Goal: Task Accomplishment & Management: Use online tool/utility

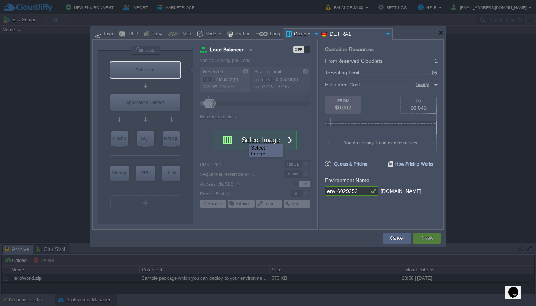
click at [32, 122] on div at bounding box center [268, 153] width 536 height 306
click at [154, 51] on div at bounding box center [145, 50] width 31 height 10
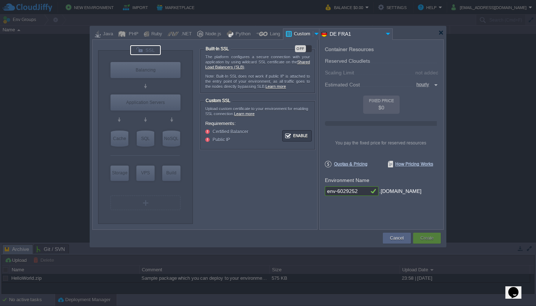
click at [301, 50] on div "OFF" at bounding box center [300, 48] width 11 height 7
click at [303, 48] on div "ON" at bounding box center [306, 48] width 11 height 7
click at [303, 48] on div "OFF" at bounding box center [300, 48] width 11 height 7
click at [302, 49] on div "ON" at bounding box center [306, 48] width 11 height 7
click at [302, 49] on div "OFF" at bounding box center [300, 48] width 11 height 7
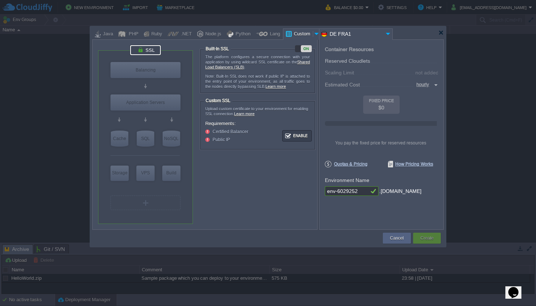
click at [302, 49] on div "ON" at bounding box center [306, 48] width 11 height 7
click at [302, 49] on div "OFF" at bounding box center [300, 48] width 11 height 7
click at [302, 49] on div "ON" at bounding box center [306, 48] width 11 height 7
click at [140, 70] on div "Balancing" at bounding box center [146, 70] width 70 height 16
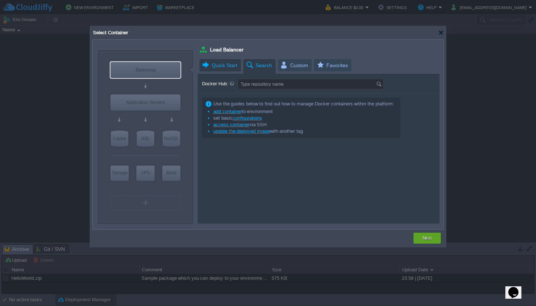
click at [231, 69] on span "Quick Start" at bounding box center [220, 65] width 36 height 12
click at [260, 67] on span "Search" at bounding box center [259, 65] width 27 height 13
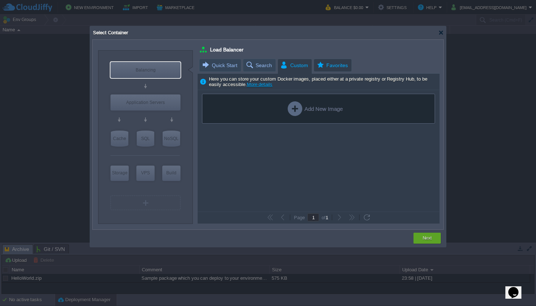
click at [327, 70] on span "Favorites" at bounding box center [332, 65] width 32 height 12
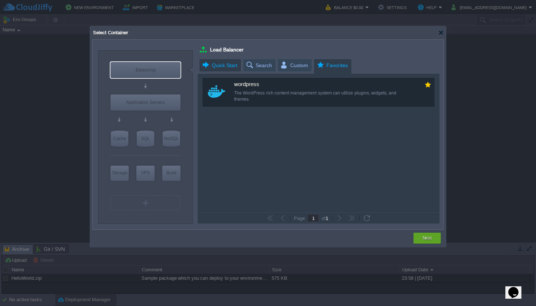
click at [224, 66] on span "Quick Start" at bounding box center [220, 65] width 36 height 12
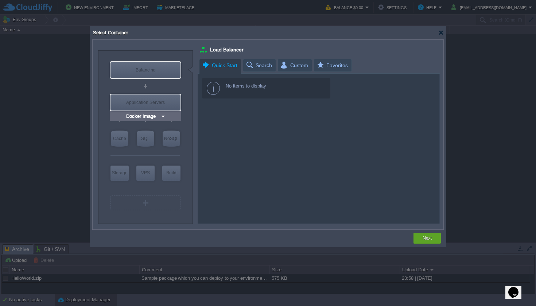
click at [150, 95] on div "Application Servers" at bounding box center [146, 102] width 70 height 16
type input "Application Servers"
click at [151, 86] on input "Docker Image" at bounding box center [143, 83] width 36 height 7
click at [174, 84] on div "Docker Image" at bounding box center [146, 83] width 72 height 9
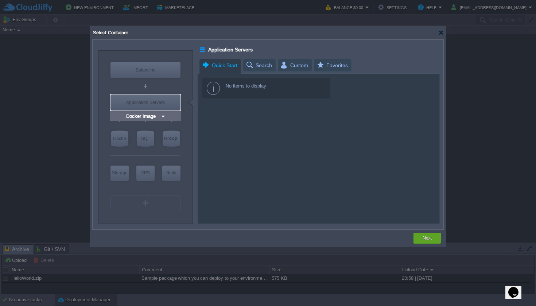
click at [163, 103] on div "Application Servers" at bounding box center [146, 102] width 70 height 16
click at [161, 114] on img at bounding box center [163, 116] width 5 height 7
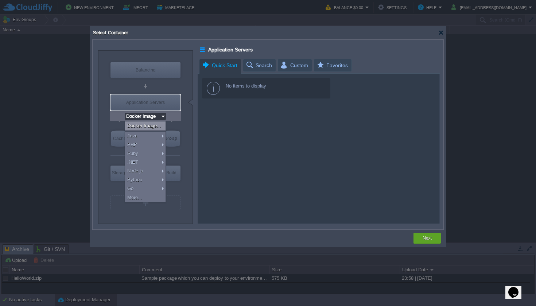
click at [169, 103] on div "Application Servers" at bounding box center [146, 102] width 70 height 16
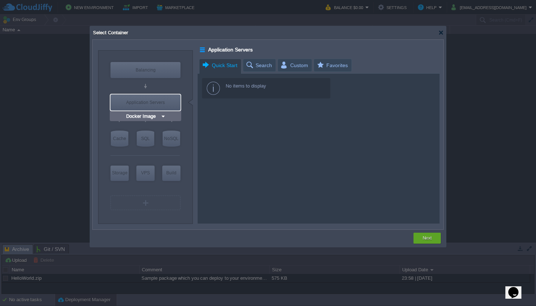
click at [160, 96] on div "Application Servers" at bounding box center [146, 102] width 70 height 16
click at [255, 67] on span "Search" at bounding box center [259, 65] width 27 height 12
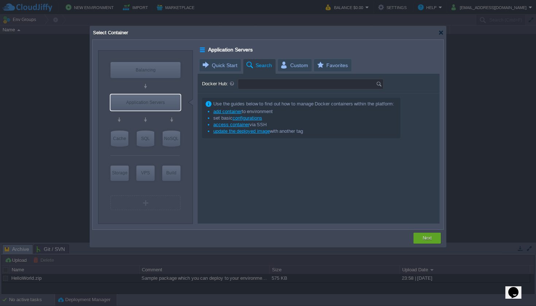
click at [269, 85] on input "Docker Hub:" at bounding box center [307, 84] width 138 height 10
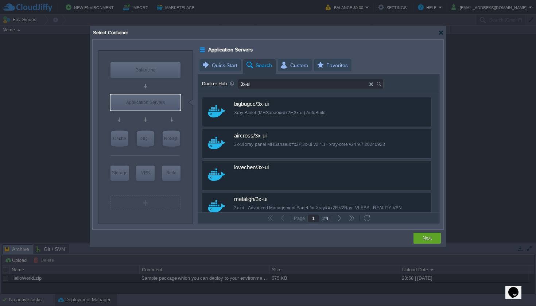
drag, startPoint x: 267, startPoint y: 86, endPoint x: 216, endPoint y: 85, distance: 51.1
click at [216, 85] on div "Docker Hub: 3x-ui" at bounding box center [319, 84] width 234 height 11
click at [269, 86] on input "3x-ui" at bounding box center [303, 84] width 131 height 10
drag, startPoint x: 271, startPoint y: 85, endPoint x: 209, endPoint y: 81, distance: 62.9
click at [209, 81] on div "Docker Hub: 3x-ui" at bounding box center [319, 84] width 234 height 11
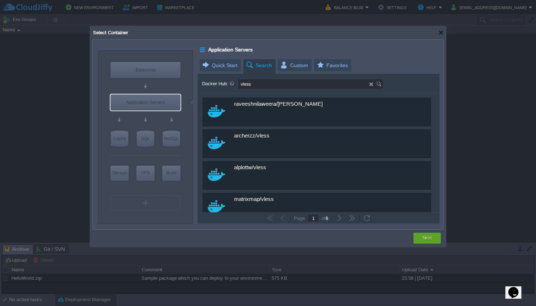
drag, startPoint x: 254, startPoint y: 85, endPoint x: 188, endPoint y: 76, distance: 66.3
click at [188, 76] on div "VM Balancing VM Application Servers VM Cache VM SQL VM NoSQL VM Storage VM VPS …" at bounding box center [268, 136] width 356 height 221
type input "x-ray"
click at [226, 67] on span "Quick Start" at bounding box center [220, 65] width 36 height 12
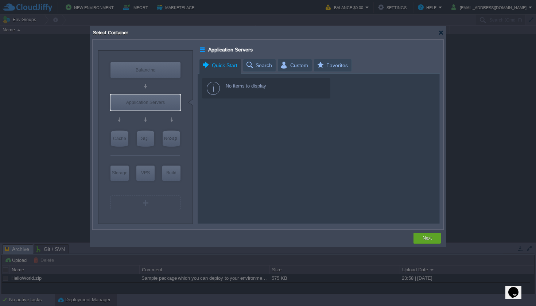
drag, startPoint x: 202, startPoint y: 47, endPoint x: 253, endPoint y: 52, distance: 50.5
click at [253, 52] on div "Application Servers" at bounding box center [320, 49] width 240 height 9
click at [253, 52] on input "Application Servers" at bounding box center [233, 49] width 54 height 9
drag, startPoint x: 254, startPoint y: 49, endPoint x: 195, endPoint y: 50, distance: 58.8
click at [195, 50] on div "VM Balancing VM Application Servers VM Cache VM SQL VM NoSQL VM Storage VM VPS …" at bounding box center [268, 136] width 356 height 221
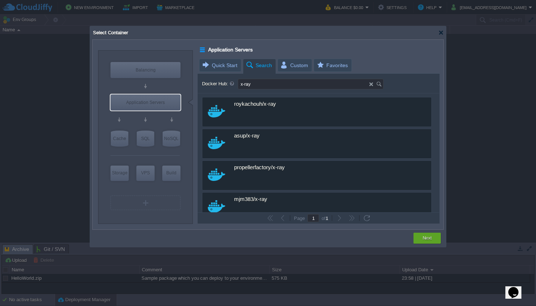
click at [266, 70] on span "Search" at bounding box center [259, 65] width 27 height 13
click at [215, 67] on span "Quick Start" at bounding box center [220, 65] width 36 height 12
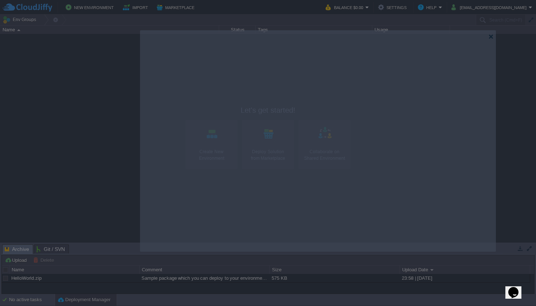
drag, startPoint x: 122, startPoint y: 35, endPoint x: 172, endPoint y: 38, distance: 50.5
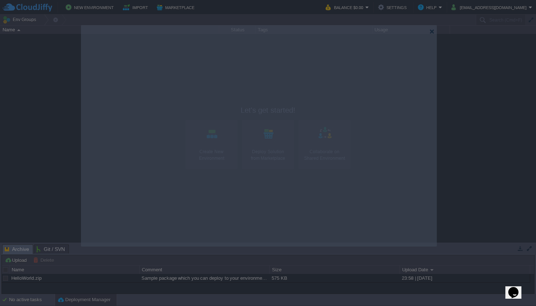
drag, startPoint x: 181, startPoint y: 38, endPoint x: 119, endPoint y: 34, distance: 62.9
drag, startPoint x: 171, startPoint y: 35, endPoint x: 171, endPoint y: 31, distance: 4.7
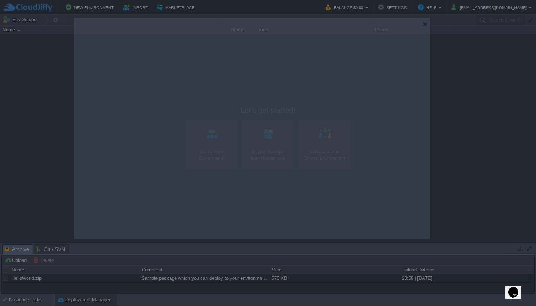
drag, startPoint x: 192, startPoint y: 28, endPoint x: 186, endPoint y: 26, distance: 6.6
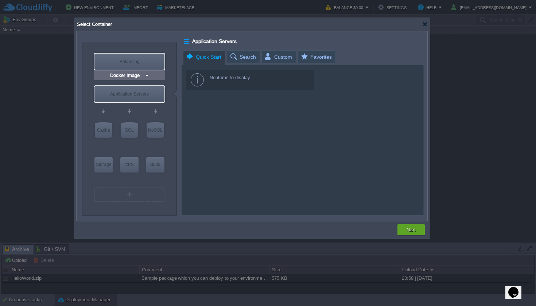
click at [149, 67] on div "Balancing" at bounding box center [129, 62] width 70 height 16
type input "Load Balancer"
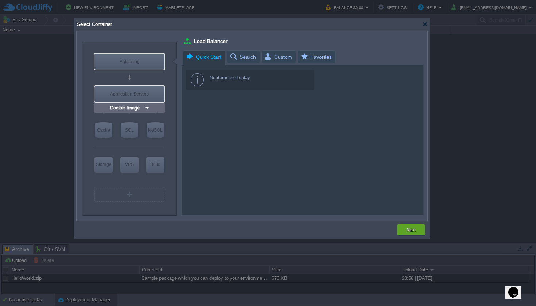
click at [151, 91] on div "Application Servers" at bounding box center [129, 94] width 70 height 16
type input "Application Servers"
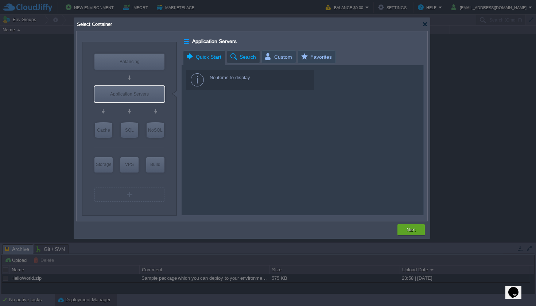
click at [238, 55] on span "Search" at bounding box center [242, 57] width 27 height 12
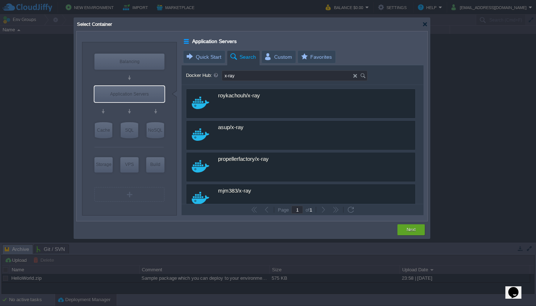
click at [422, 22] on div "Select Container" at bounding box center [252, 24] width 352 height 13
click at [425, 21] on div "Select Container" at bounding box center [252, 24] width 352 height 13
click at [423, 22] on div at bounding box center [424, 24] width 5 height 5
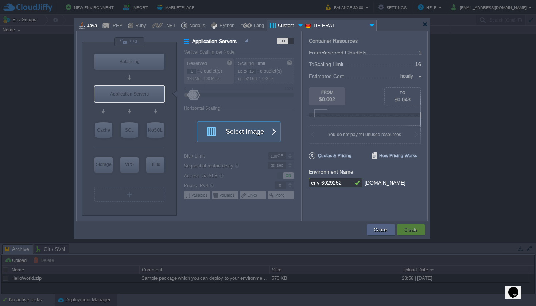
click at [96, 27] on div "Java" at bounding box center [87, 25] width 23 height 11
type input "Application Servers"
type input "6"
type input "Tomcat 11.0.10"
type input "Oracle OpenJD..."
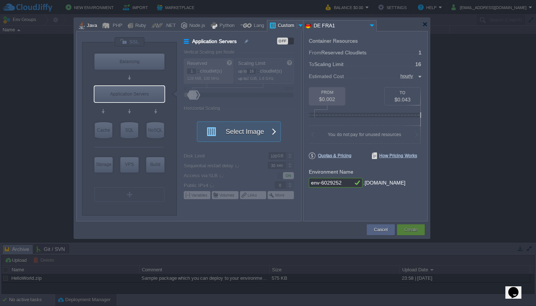
type input "Stateful"
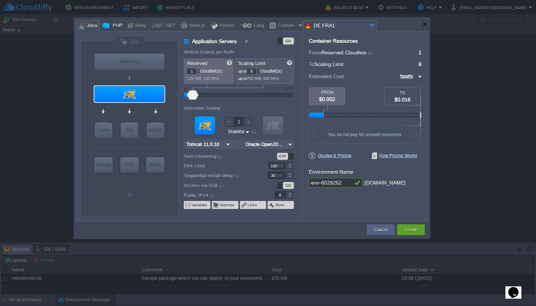
click at [113, 27] on div "PHP" at bounding box center [117, 25] width 12 height 11
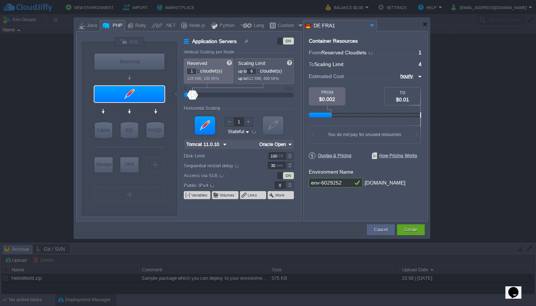
type input "Application Servers"
type input "4"
type input "Apache [DATE]"
type input "PHP [DATE]"
click at [80, 27] on div at bounding box center [82, 25] width 6 height 11
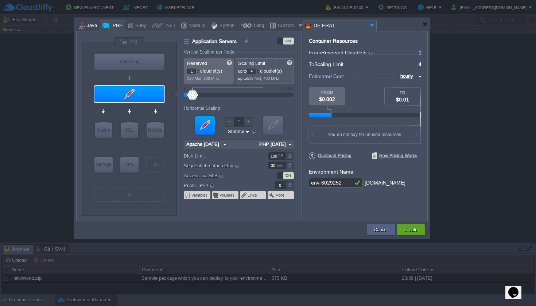
type input "Application Servers"
type input "6"
type input "Tomcat 11.0.10"
type input "Oracle OpenJD..."
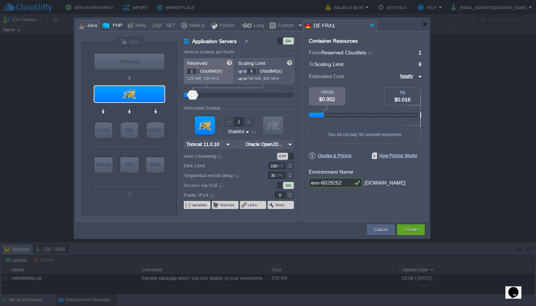
click at [111, 28] on div "PHP" at bounding box center [117, 25] width 12 height 11
type input "Application Servers"
type input "4"
type input "Apache [DATE]"
type input "PHP [DATE]"
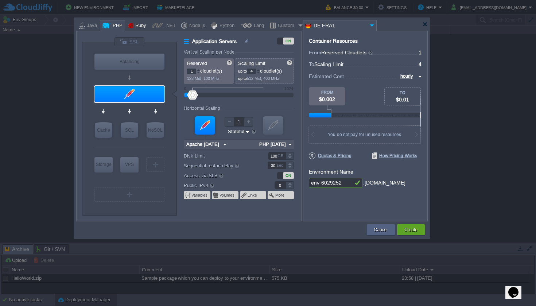
click at [143, 26] on div "Ruby" at bounding box center [139, 25] width 13 height 11
type input "Application Servers"
type input "8"
type input "Apache Ruby 2..."
type input "Ruby 3.4.5"
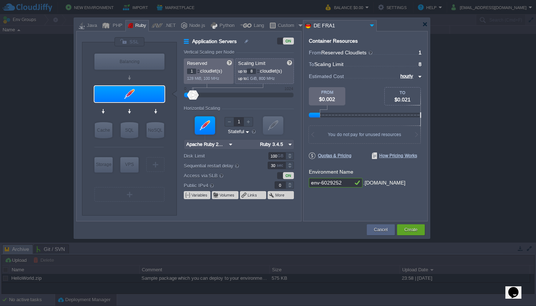
click at [163, 28] on div ".NET" at bounding box center [169, 25] width 13 height 11
type input "Application Servers"
type input "6"
type input ".NET Core 9.0.301"
type input ".NET 9.0.301"
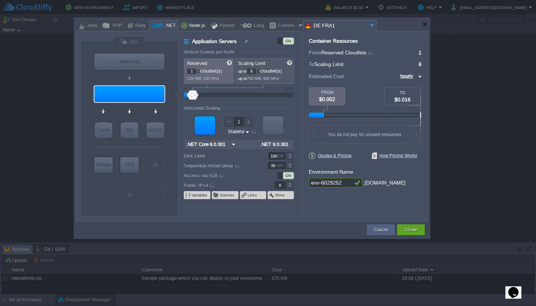
click at [217, 27] on div "Python" at bounding box center [225, 25] width 17 height 11
type input "Application Servers"
type input "4"
type input "Apache Python..."
type input "Python 3.13.7"
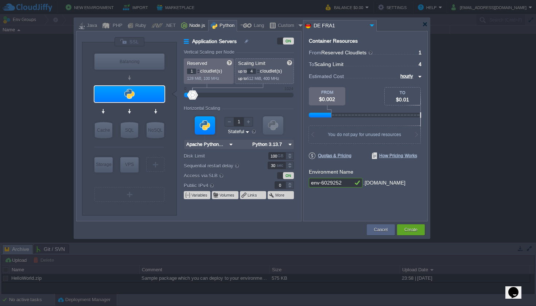
click at [187, 28] on div "Node.js" at bounding box center [196, 25] width 18 height 11
type input "Application Servers"
type input "4"
type input "8"
type input "Node.js 24.6.0 LTS"
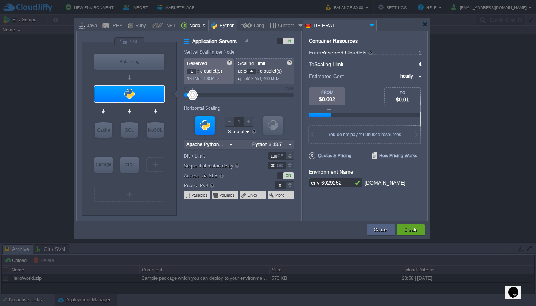
type input "24.6.0-pm2"
click at [217, 28] on div "Python" at bounding box center [225, 25] width 17 height 11
type input "Application Servers"
type input "1"
type input "4"
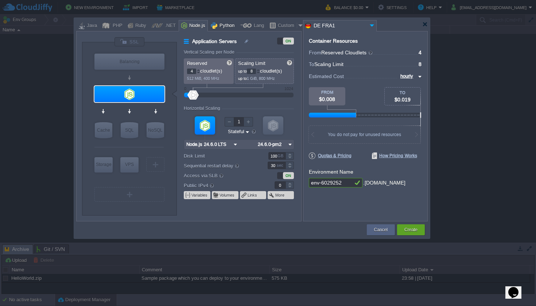
type input "Apache Python..."
type input "Python 3.13.7"
click at [243, 27] on div at bounding box center [246, 25] width 12 height 11
type input "Application Servers"
type input "6"
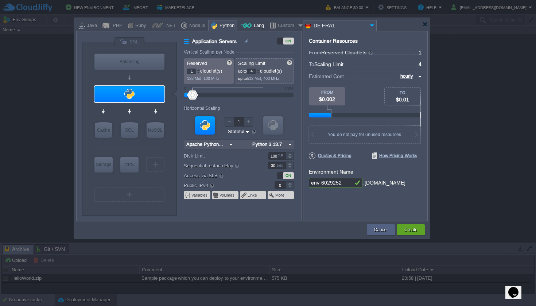
type input "Golang 1.25.0"
type input "1.25.0"
click at [267, 26] on div "Custom" at bounding box center [285, 25] width 37 height 11
type input "Application Servers"
type input "16"
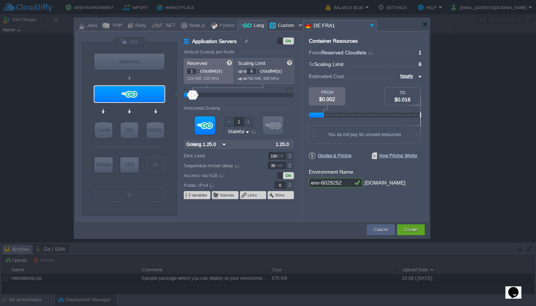
type input "Docker Image"
type input "Stateless"
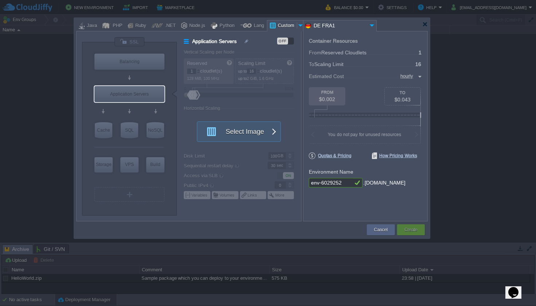
click at [297, 27] on div at bounding box center [300, 25] width 7 height 11
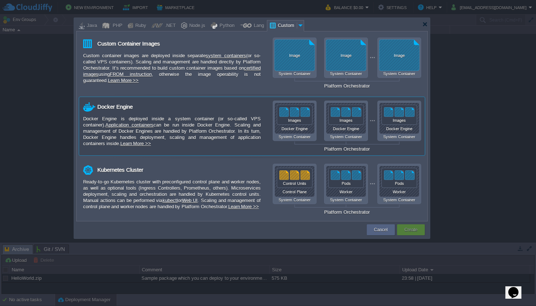
click at [255, 132] on div "Docker Engine is deployed inside a system container (or so-called VPS container…" at bounding box center [172, 131] width 178 height 31
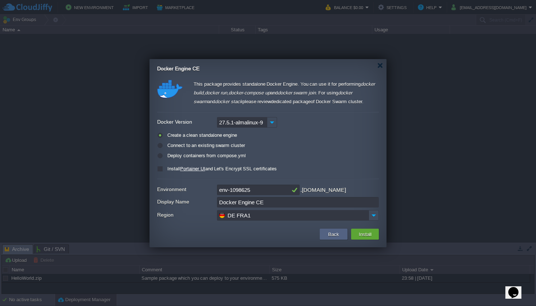
click at [266, 204] on input "Docker Engine CE" at bounding box center [298, 202] width 162 height 11
click at [266, 216] on input "DE FRA1" at bounding box center [293, 215] width 152 height 11
click at [194, 229] on td at bounding box center [235, 234] width 165 height 13
click at [269, 124] on img at bounding box center [272, 122] width 10 height 11
click at [287, 241] on div "Back Upgrade to Paid Account Support Install" at bounding box center [268, 236] width 237 height 23
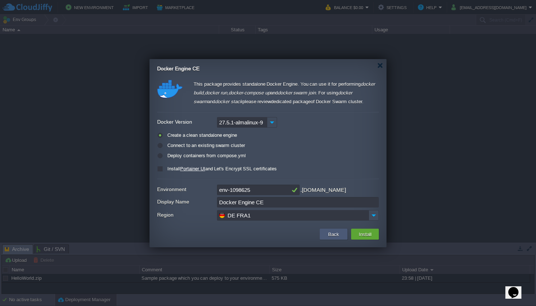
click at [328, 232] on button "Back" at bounding box center [333, 234] width 15 height 9
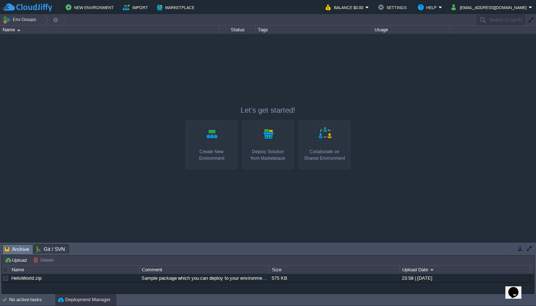
click at [271, 136] on link "Deploy Solution from Marketplace" at bounding box center [268, 144] width 52 height 49
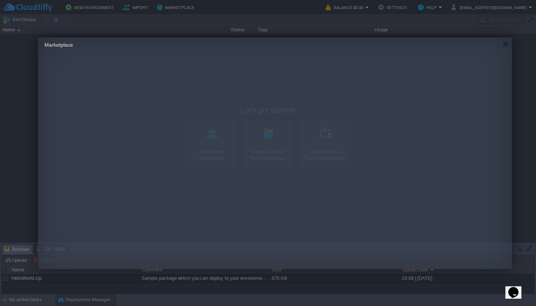
drag, startPoint x: 88, startPoint y: 48, endPoint x: 94, endPoint y: 49, distance: 6.3
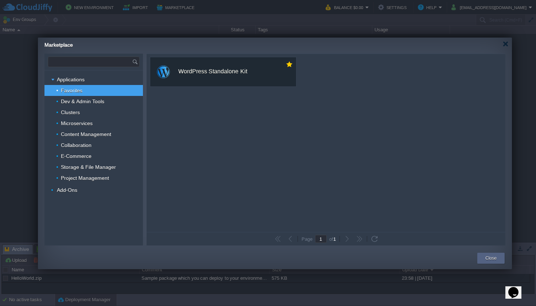
click at [88, 60] on input "text" at bounding box center [90, 62] width 84 height 10
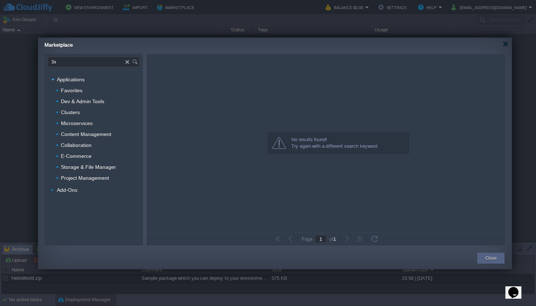
click at [67, 189] on span "Add-Ons" at bounding box center [67, 190] width 22 height 7
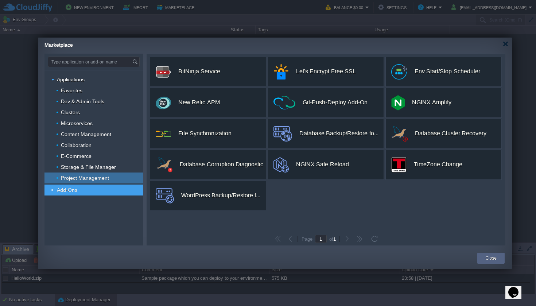
click at [85, 179] on span "Project Management" at bounding box center [85, 178] width 50 height 7
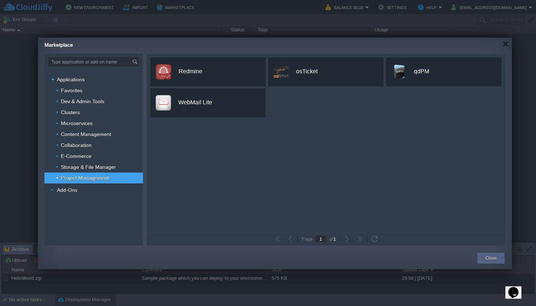
click at [346, 131] on div "custom Redmine Redmine is a flexible project manager web application that is wr…" at bounding box center [326, 143] width 359 height 178
click at [114, 169] on span "Storage & File Manager" at bounding box center [88, 167] width 57 height 7
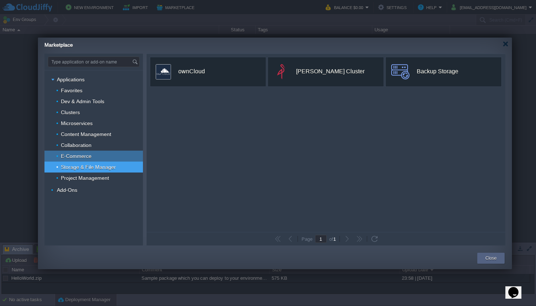
click at [100, 156] on div "E-Commerce" at bounding box center [94, 156] width 98 height 11
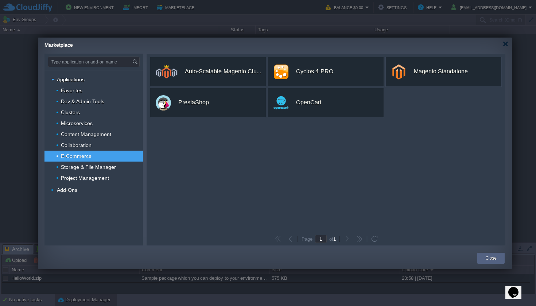
click at [91, 148] on div "Collaboration" at bounding box center [94, 145] width 98 height 11
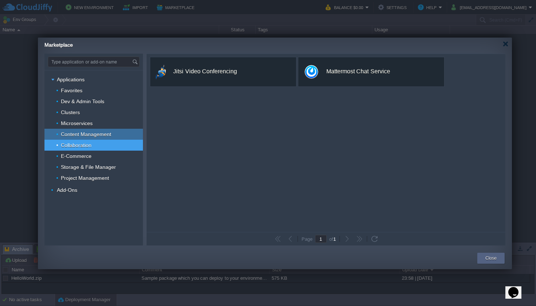
click at [89, 137] on span "Content Management" at bounding box center [86, 134] width 52 height 7
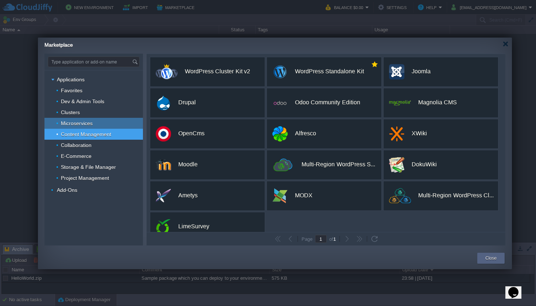
click at [87, 124] on span "Microservices" at bounding box center [77, 123] width 34 height 7
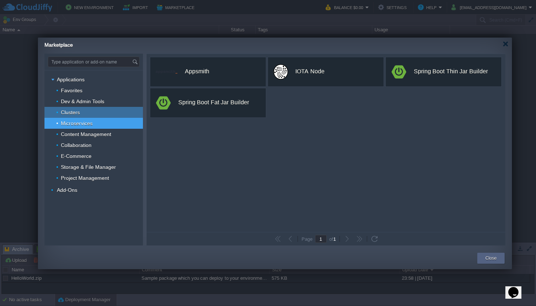
click at [88, 108] on div "Clusters" at bounding box center [94, 112] width 98 height 11
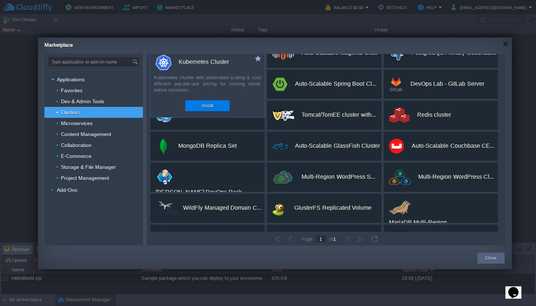
scroll to position [75, 0]
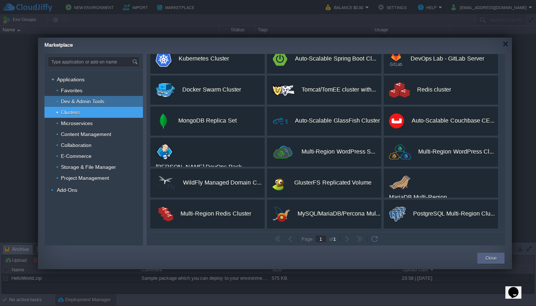
click at [92, 98] on span "Dev & Admin Tools" at bounding box center [82, 101] width 45 height 7
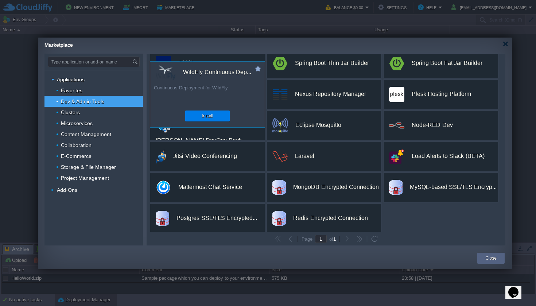
scroll to position [106, 0]
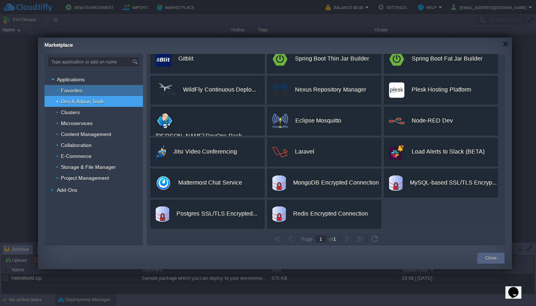
click at [116, 89] on div "Favorites" at bounding box center [94, 90] width 98 height 11
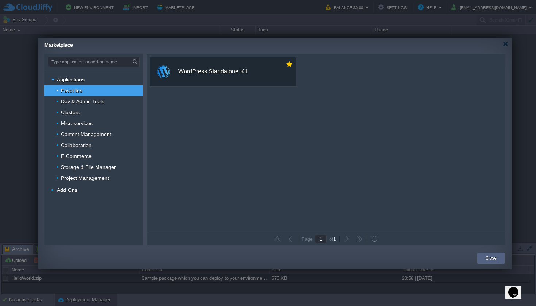
scroll to position [0, 0]
click at [104, 82] on div "Applications" at bounding box center [94, 79] width 98 height 11
type input "Type application or add-on name"
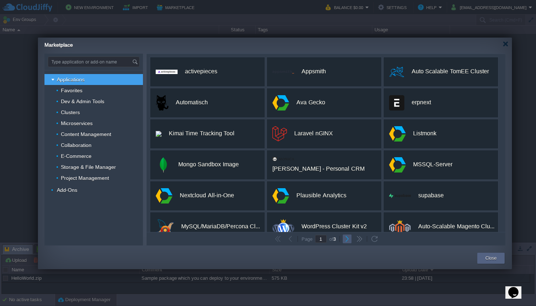
click at [344, 240] on button "button" at bounding box center [347, 239] width 7 height 7
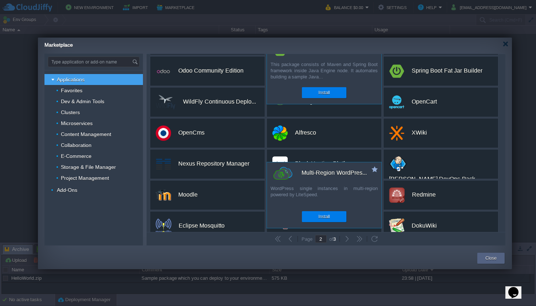
scroll to position [137, 0]
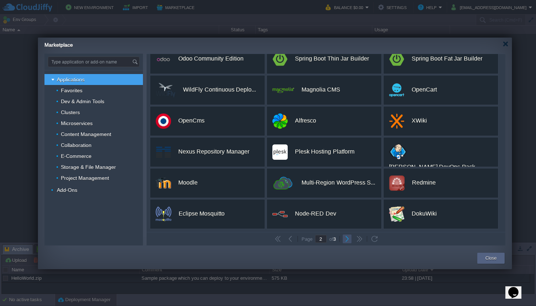
click at [345, 241] on button "button" at bounding box center [347, 239] width 7 height 7
type input "3"
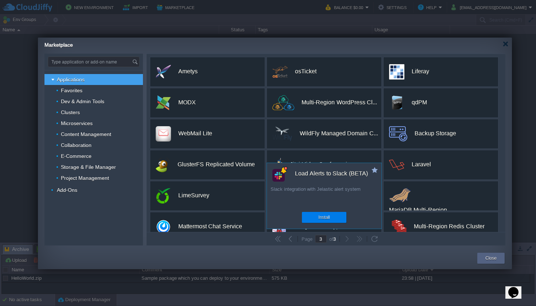
scroll to position [75, 0]
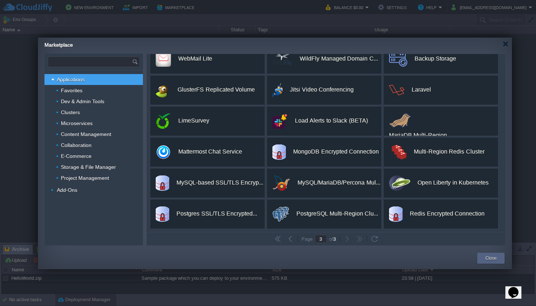
click at [71, 62] on input "text" at bounding box center [90, 62] width 84 height 10
type input "x-ray"
type input "1"
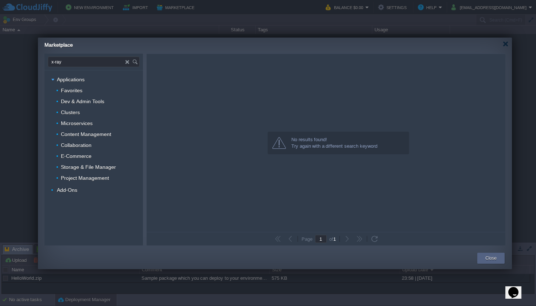
scroll to position [0, 0]
type input "x"
type input "3"
type input "vless"
click at [498, 258] on div "Close" at bounding box center [491, 258] width 16 height 11
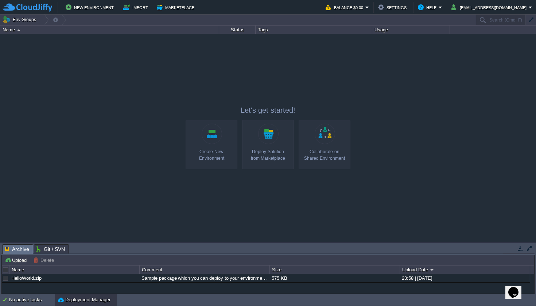
click at [206, 151] on div "Create New Environment" at bounding box center [211, 154] width 47 height 13
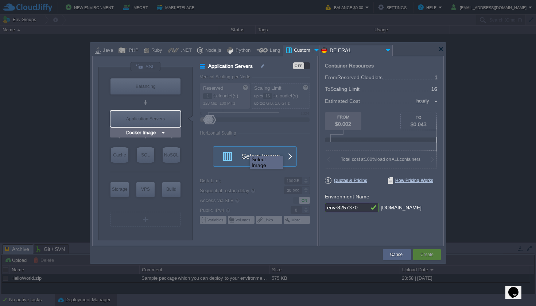
click at [157, 119] on div "Application Servers" at bounding box center [146, 119] width 70 height 16
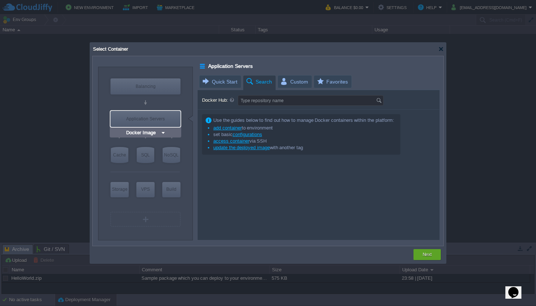
click at [166, 118] on div "Application Servers" at bounding box center [146, 119] width 70 height 16
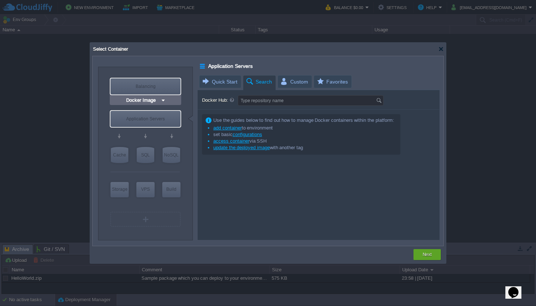
click at [164, 82] on div "Balancing" at bounding box center [146, 86] width 70 height 16
type input "Load Balancer"
type input "4"
type input "Select Image"
type input "Stateful"
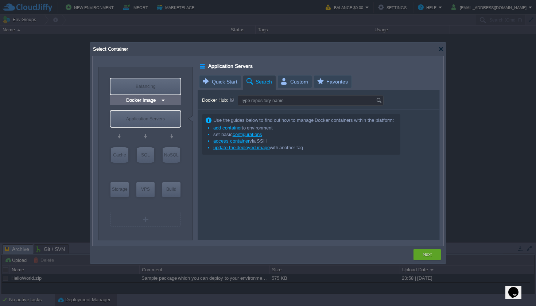
type input "Load Balancer"
click at [164, 120] on div "Application Servers" at bounding box center [146, 119] width 70 height 16
type input "Application Servers"
type input "16"
type input "Stateless"
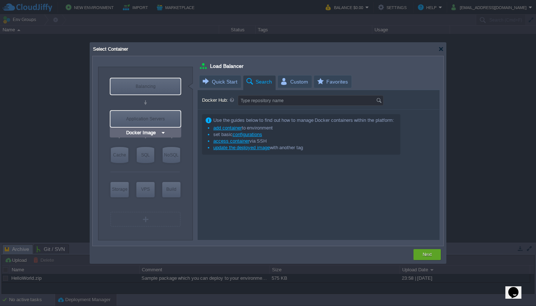
type input "Application Servers"
click at [166, 84] on div "Balancing" at bounding box center [146, 86] width 70 height 16
type input "Load Balancer"
type input "4"
type input "Select Image"
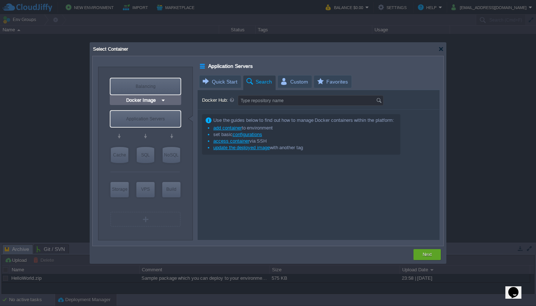
type input "Stateful"
type input "Load Balancer"
click at [161, 120] on div "Application Servers" at bounding box center [146, 119] width 70 height 16
type input "Application Servers"
type input "16"
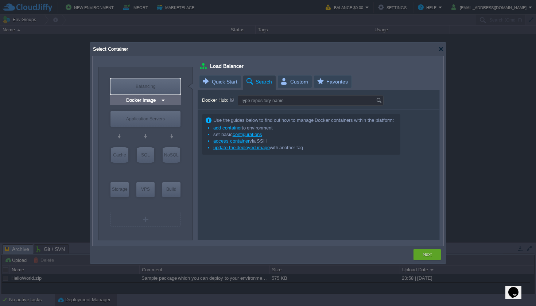
type input "Stateless"
type input "Application Servers"
click at [156, 90] on div "Balancing" at bounding box center [146, 86] width 70 height 16
type input "Load Balancer"
type input "4"
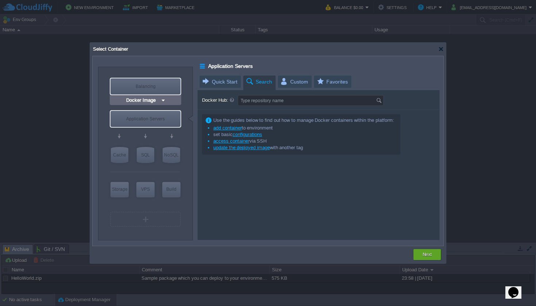
type input "Select Image"
type input "Stateful"
type input "Load Balancer"
click at [158, 120] on div "Application Servers" at bounding box center [146, 119] width 70 height 16
type input "Application Servers"
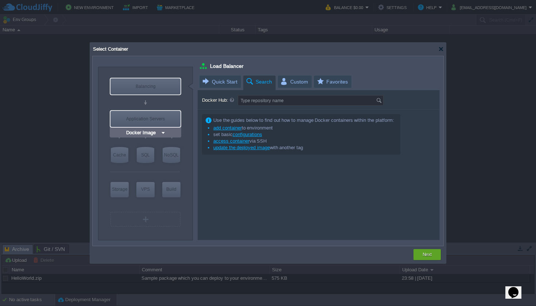
type input "16"
type input "Stateless"
type input "Application Servers"
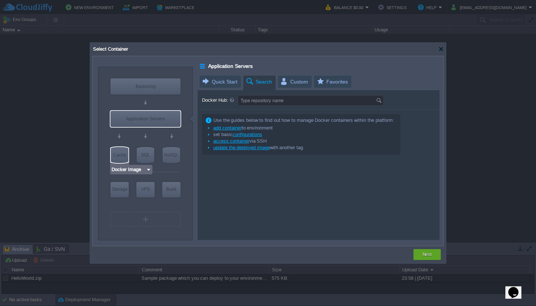
click at [111, 157] on div "Cache" at bounding box center [120, 155] width 18 height 16
type input "Cache"
type input "4"
type input "Select Image"
type input "Cache"
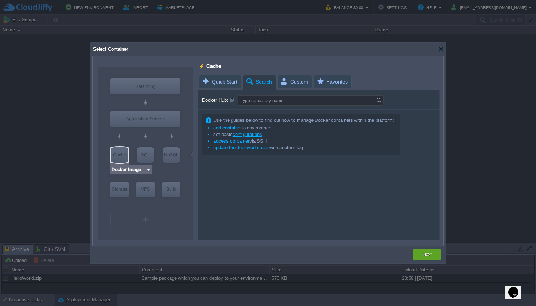
click at [266, 188] on div "Use the guides below to find out how to manage Docker containers within the pla…" at bounding box center [319, 175] width 242 height 130
click at [441, 50] on div at bounding box center [441, 48] width 5 height 5
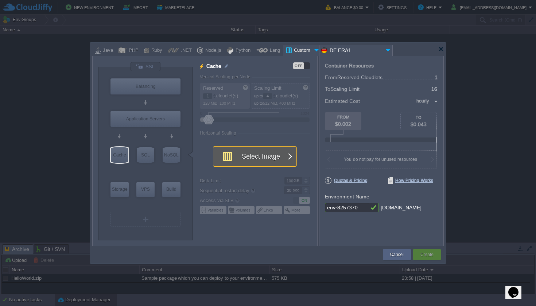
click at [253, 159] on button "Select Image" at bounding box center [251, 157] width 66 height 20
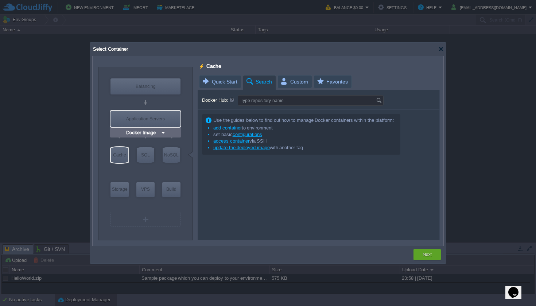
click at [164, 122] on div "Application Servers" at bounding box center [146, 119] width 70 height 16
type input "Application Servers"
type input "16"
type input "Application Servers"
click at [440, 49] on div at bounding box center [441, 48] width 5 height 5
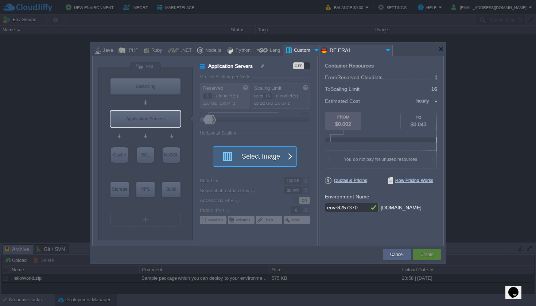
click at [242, 151] on button "Select Image" at bounding box center [251, 157] width 66 height 20
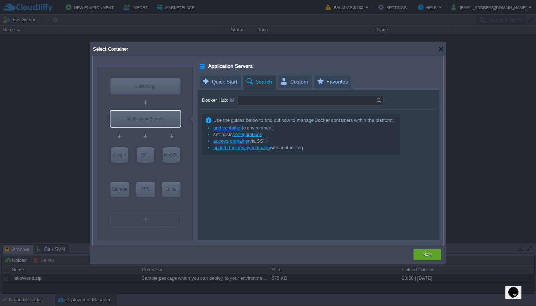
click at [260, 99] on input "Docker Hub:" at bounding box center [307, 101] width 138 height 10
type input "v"
type input "3x-ui"
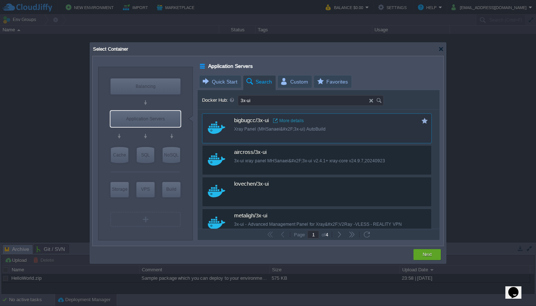
click at [262, 127] on div "Xray Panel (MHSanaei&#x2F;3x-ui) AutoBuild" at bounding box center [321, 129] width 175 height 6
type input "3x-ui"
type input "latest"
type input "3x-ui :"
type input "latest"
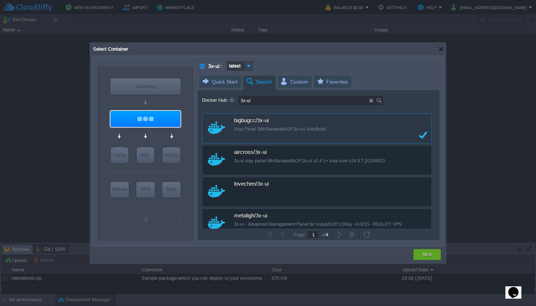
click at [253, 64] on img at bounding box center [249, 65] width 8 height 9
click at [284, 67] on div "3x-ui : latest" at bounding box center [320, 65] width 240 height 9
click at [423, 252] on button "Next" at bounding box center [427, 254] width 9 height 7
type input "latest"
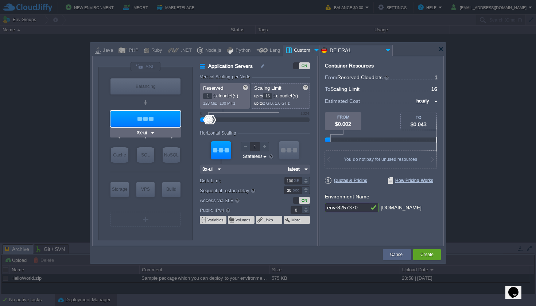
click at [158, 116] on div at bounding box center [146, 119] width 70 height 16
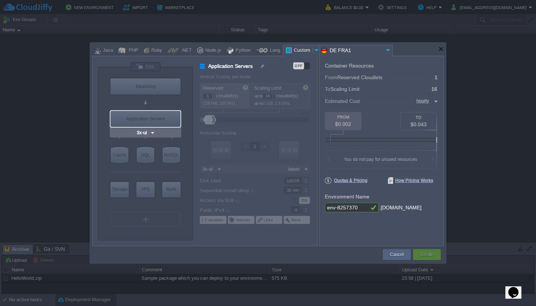
click at [159, 117] on div "Application Servers" at bounding box center [146, 119] width 70 height 16
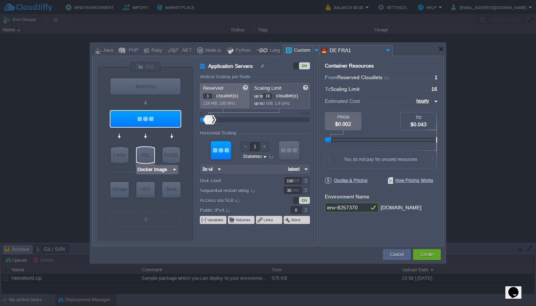
type input "3x-ui"
click at [153, 134] on img at bounding box center [152, 132] width 5 height 7
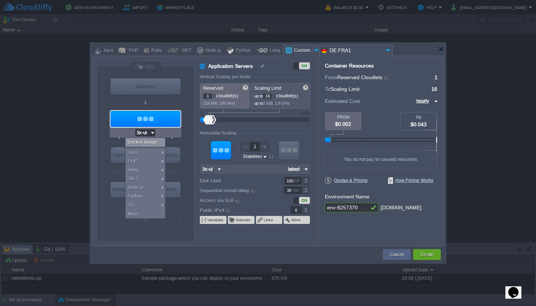
click at [153, 134] on img at bounding box center [152, 132] width 5 height 7
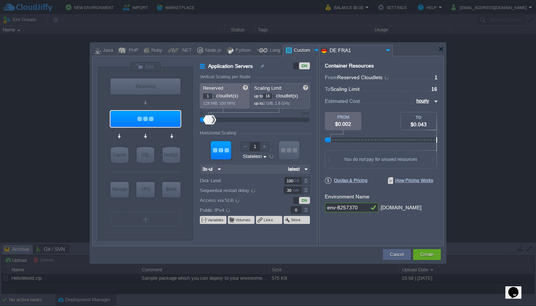
click at [243, 250] on td "Fetching tags" at bounding box center [237, 254] width 290 height 13
type input "2"
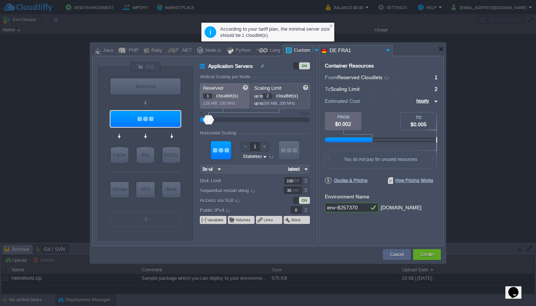
type input "4"
type input "5"
type input "10"
type input "11"
type input "12"
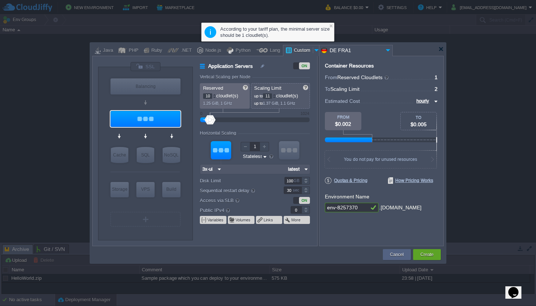
type input "13"
type input "14"
type input "15"
type input "1"
drag, startPoint x: 212, startPoint y: 120, endPoint x: 205, endPoint y: 127, distance: 8.8
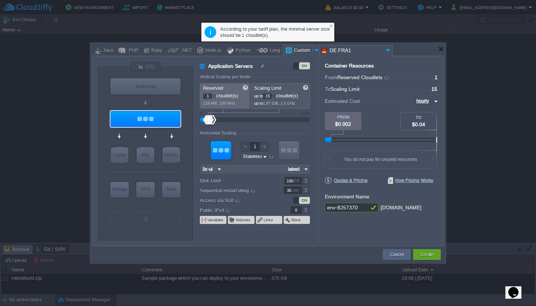
click at [205, 127] on form "Vertical Scaling per Node Reserved 1 cloudlet(s) 128 MiB, 100 MHz Scaling Limit…" at bounding box center [258, 159] width 117 height 171
drag, startPoint x: 210, startPoint y: 123, endPoint x: 221, endPoint y: 123, distance: 10.2
click at [229, 123] on div at bounding box center [229, 119] width 11 height 9
drag, startPoint x: 207, startPoint y: 121, endPoint x: 203, endPoint y: 121, distance: 4.0
click at [208, 122] on div at bounding box center [254, 120] width 93 height 8
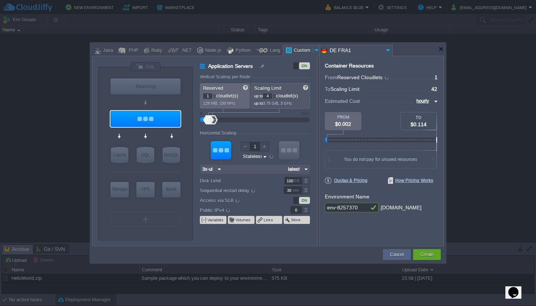
type input "2"
type input "3"
type input "4"
type input "5"
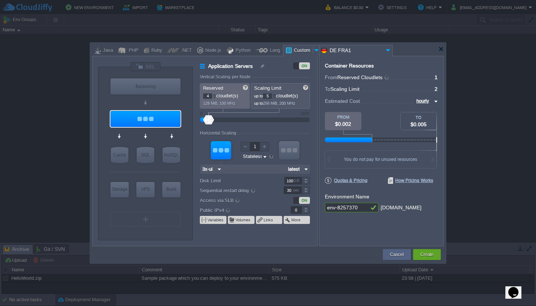
type input "6"
type input "7"
type input "8"
type input "9"
type input "1"
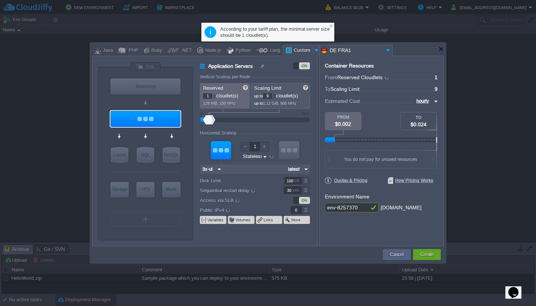
drag, startPoint x: 227, startPoint y: 118, endPoint x: 206, endPoint y: 123, distance: 21.0
click at [208, 123] on div at bounding box center [254, 120] width 93 height 8
click at [275, 98] on div at bounding box center [275, 97] width 4 height 3
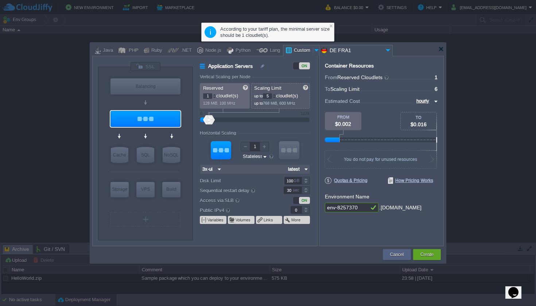
click at [275, 98] on div at bounding box center [275, 97] width 4 height 3
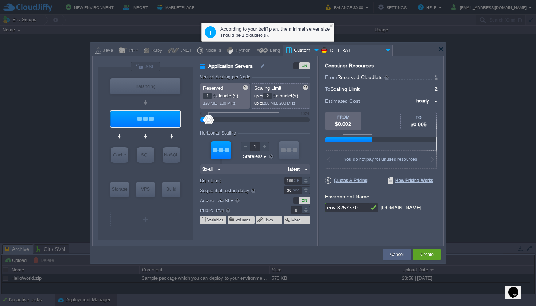
click at [275, 98] on div at bounding box center [275, 97] width 4 height 3
click at [276, 97] on div at bounding box center [275, 97] width 4 height 3
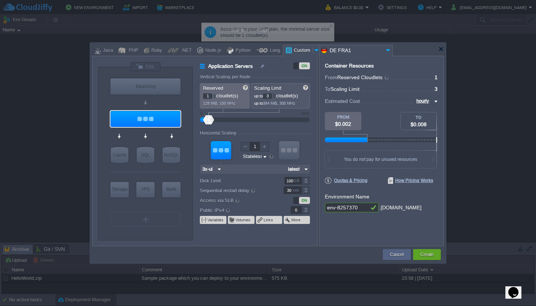
click at [276, 94] on div at bounding box center [275, 94] width 4 height 3
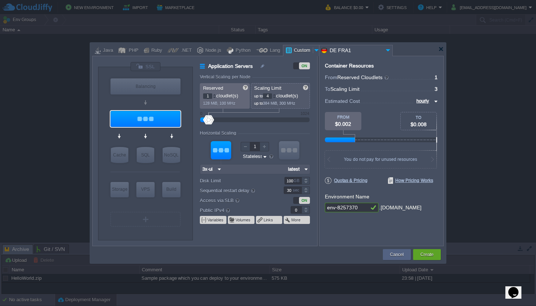
click at [276, 94] on div at bounding box center [275, 94] width 4 height 3
click at [276, 97] on div at bounding box center [275, 97] width 4 height 3
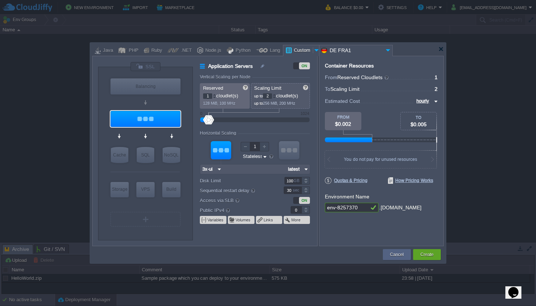
click at [276, 97] on div at bounding box center [275, 97] width 4 height 3
click at [276, 95] on div at bounding box center [275, 94] width 4 height 3
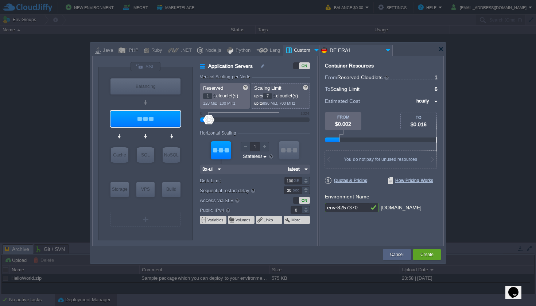
click at [276, 95] on div at bounding box center [275, 94] width 4 height 3
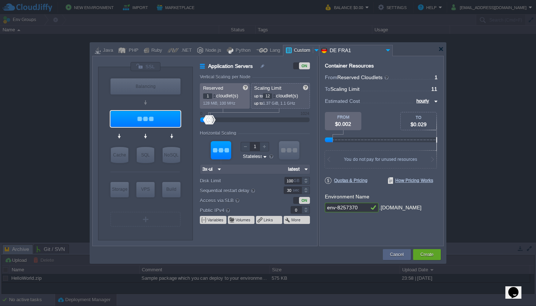
click at [276, 95] on div at bounding box center [275, 94] width 4 height 3
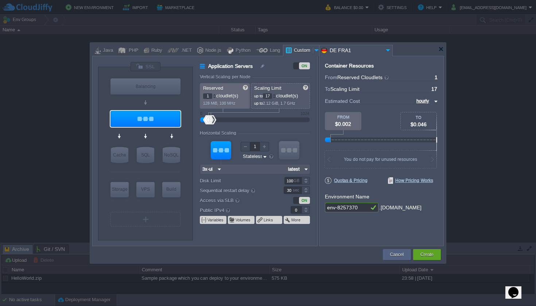
click at [276, 95] on div at bounding box center [275, 94] width 4 height 3
type input "2"
click at [276, 97] on div at bounding box center [275, 97] width 4 height 3
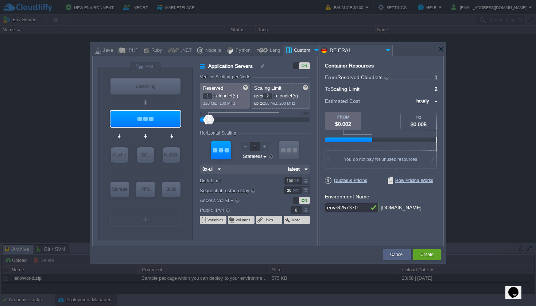
click at [276, 97] on div at bounding box center [275, 97] width 4 height 3
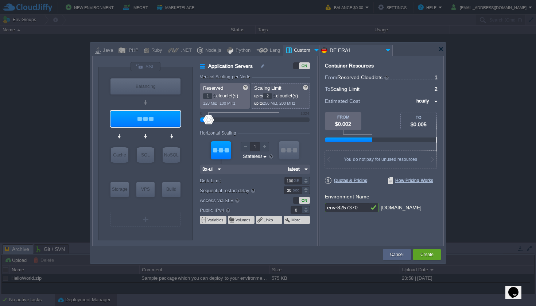
click at [276, 97] on div at bounding box center [275, 97] width 4 height 3
click at [264, 147] on div at bounding box center [264, 146] width 9 height 9
click at [246, 146] on div at bounding box center [245, 146] width 9 height 9
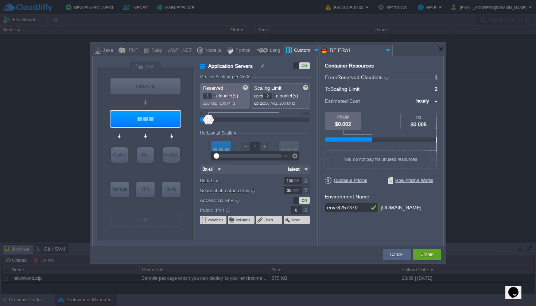
click at [246, 146] on div at bounding box center [245, 146] width 9 height 9
click at [264, 147] on div at bounding box center [264, 146] width 9 height 9
type input "1"
click at [249, 145] on div at bounding box center [245, 146] width 9 height 9
click at [269, 132] on div "Horizontal Scaling" at bounding box center [255, 134] width 110 height 6
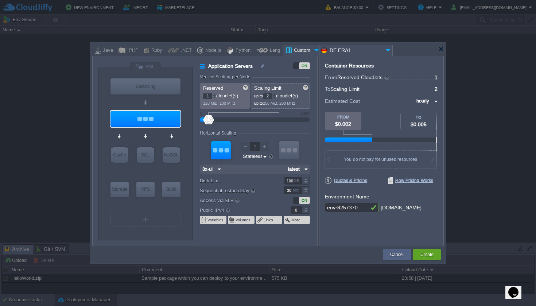
click at [394, 162] on div at bounding box center [381, 160] width 112 height 18
drag, startPoint x: 357, startPoint y: 160, endPoint x: 398, endPoint y: 165, distance: 41.1
click at [398, 165] on div at bounding box center [381, 160] width 112 height 18
click at [306, 181] on div at bounding box center [306, 183] width 8 height 4
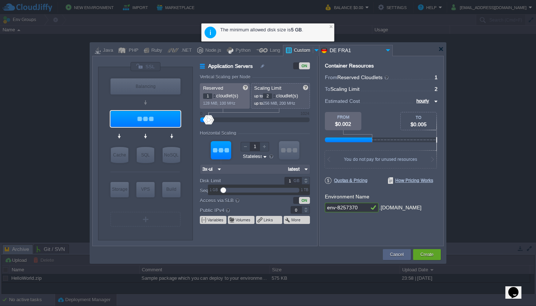
click at [306, 181] on div at bounding box center [306, 183] width 8 height 4
click at [290, 186] on div at bounding box center [259, 190] width 73 height 8
click at [294, 182] on input "5" at bounding box center [293, 181] width 17 height 8
click at [357, 232] on div "Container Resources From Reserved Cloudlets ... = 1 not added To Scaling Limit …" at bounding box center [381, 151] width 125 height 190
click at [304, 179] on div at bounding box center [306, 179] width 8 height 4
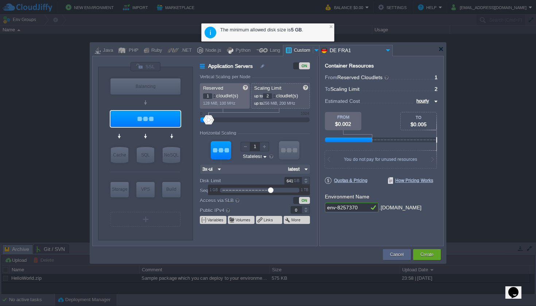
drag, startPoint x: 231, startPoint y: 190, endPoint x: 270, endPoint y: 190, distance: 39.0
click at [270, 190] on div at bounding box center [270, 190] width 5 height 5
drag, startPoint x: 270, startPoint y: 190, endPoint x: 283, endPoint y: 193, distance: 13.6
click at [281, 192] on div at bounding box center [277, 190] width 5 height 5
click at [342, 226] on div "Container Resources From Reserved Cloudlets ... = 1 not added To Scaling Limit …" at bounding box center [381, 151] width 125 height 190
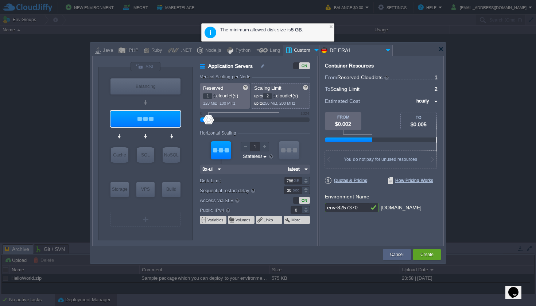
click at [296, 182] on div "GB" at bounding box center [297, 180] width 7 height 7
click at [293, 181] on input "788" at bounding box center [293, 181] width 17 height 8
type input "5"
type input "10"
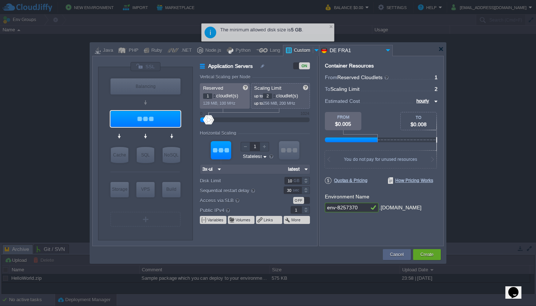
click at [305, 209] on div at bounding box center [306, 208] width 8 height 4
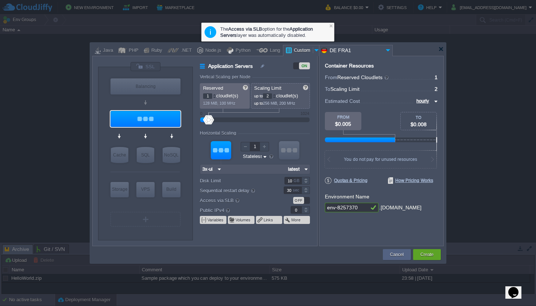
click at [305, 212] on div at bounding box center [306, 212] width 8 height 4
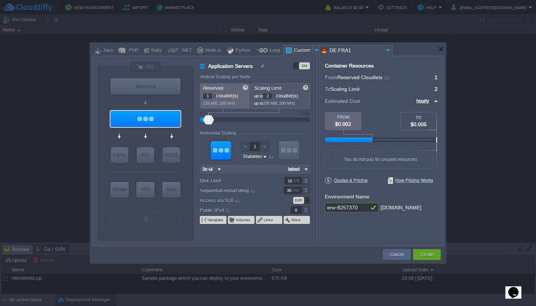
type input "1"
click at [307, 208] on div at bounding box center [306, 208] width 8 height 4
click at [240, 232] on form "Vertical Scaling per Node Reserved 1 cloudlet(s) 128 MiB, 100 MHz Scaling Limit…" at bounding box center [258, 159] width 117 height 171
click at [428, 100] on input "hourly" at bounding box center [423, 101] width 18 height 8
click at [430, 110] on div "monthly" at bounding box center [425, 109] width 25 height 9
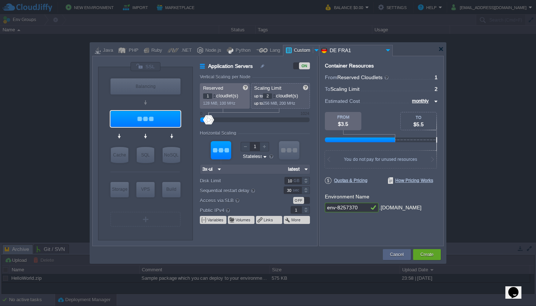
click at [428, 102] on input "monthly" at bounding box center [421, 101] width 22 height 8
click at [428, 116] on div "daily" at bounding box center [423, 118] width 27 height 9
click at [427, 103] on input "daily" at bounding box center [425, 101] width 14 height 8
click at [426, 109] on div "monthly" at bounding box center [425, 109] width 25 height 9
type input "monthly"
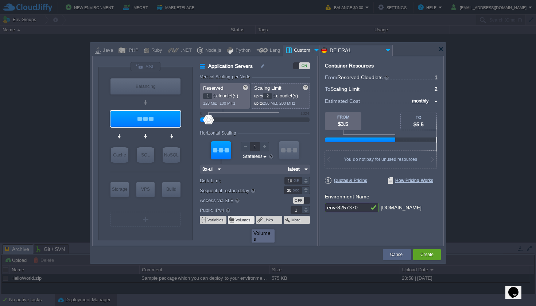
click at [243, 222] on button "Volumes" at bounding box center [244, 220] width 16 height 6
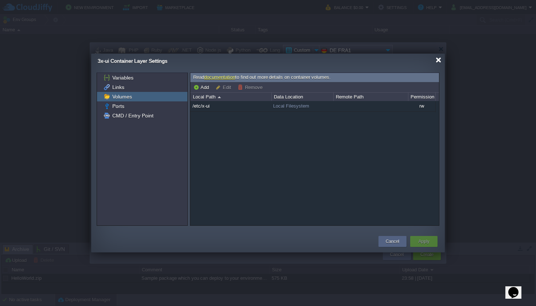
click at [439, 60] on div at bounding box center [438, 59] width 5 height 5
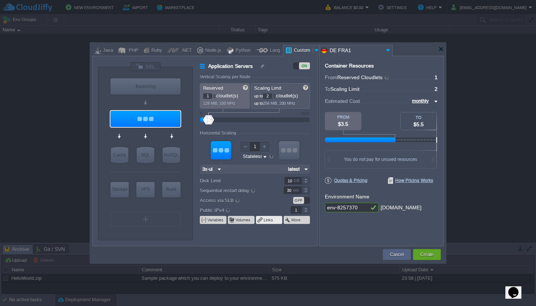
click at [269, 223] on td "Links" at bounding box center [269, 220] width 26 height 8
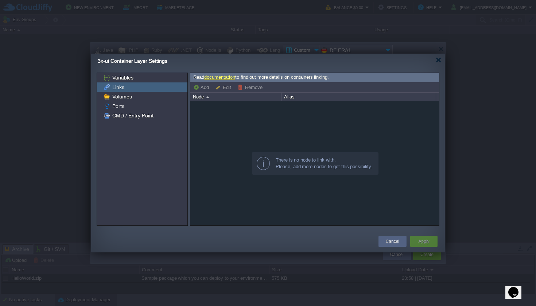
click at [439, 58] on div at bounding box center [438, 59] width 5 height 5
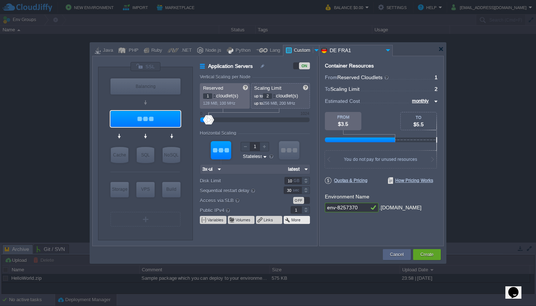
click at [304, 224] on td "More" at bounding box center [297, 220] width 26 height 8
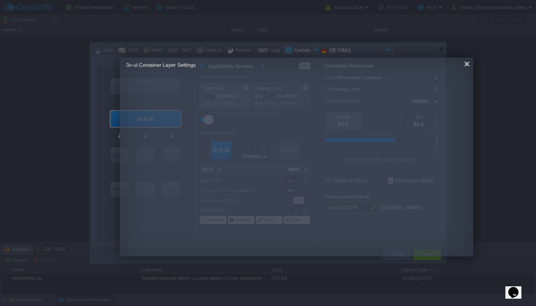
drag, startPoint x: 440, startPoint y: 57, endPoint x: 468, endPoint y: 61, distance: 28.7
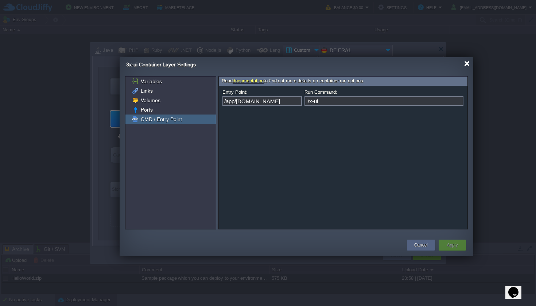
click at [467, 63] on div at bounding box center [466, 63] width 5 height 5
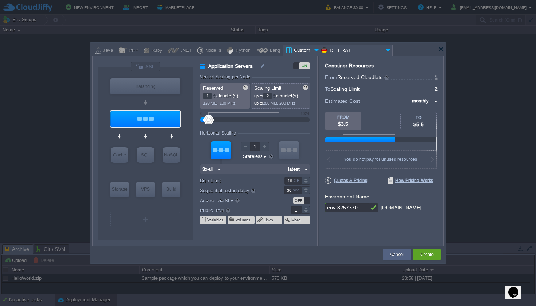
type input "Docker Image"
click at [152, 185] on div "VPS" at bounding box center [145, 189] width 18 height 15
type input "Elastic VPS"
type input "4"
type input "Docker Image"
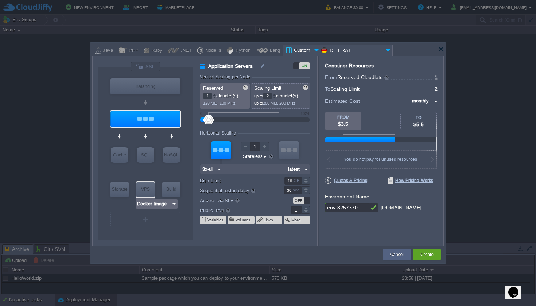
type input "Stateful"
type input "100"
type input "0"
type input "Elastic VPS"
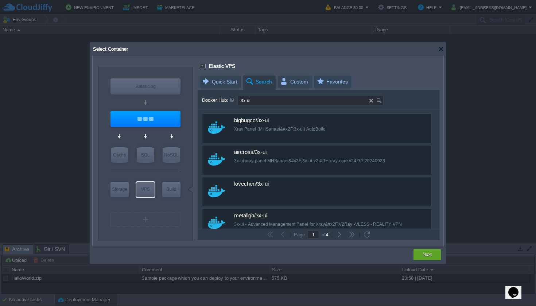
type input "3x-ui"
click at [135, 119] on div at bounding box center [146, 119] width 70 height 16
type input "Application Servers"
type input "2"
type input "3x-ui"
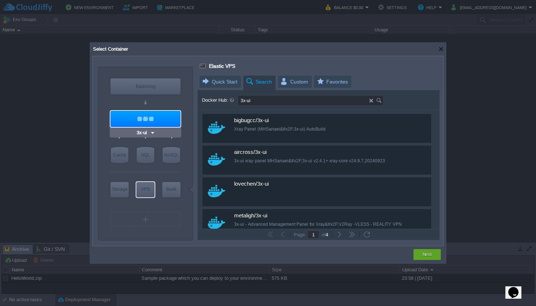
type input "latest"
type input "Stateless"
type input "10"
type input "1"
type input "3x-ui :"
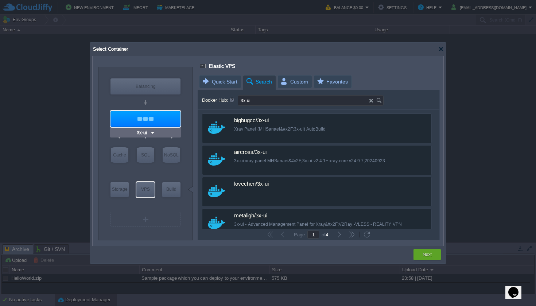
type input "latest"
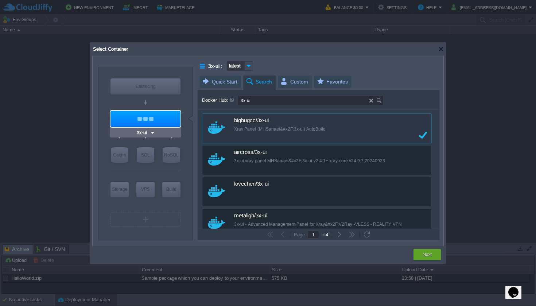
type input "Docker Image"
click at [114, 152] on div "Cache" at bounding box center [120, 155] width 18 height 16
type input "Cache"
type input "4"
type input "Docker Image"
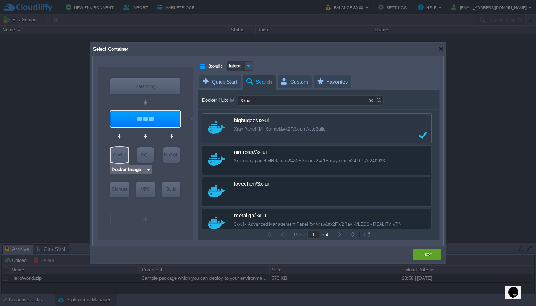
type input "100"
type input "0"
type input "Cache"
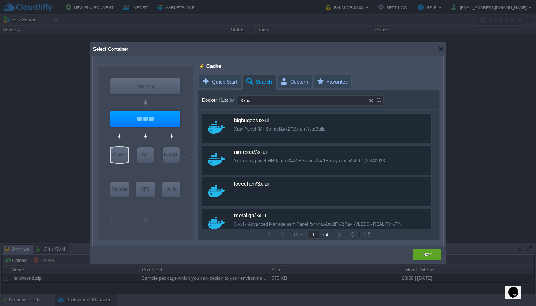
type input "3x-ui"
click at [165, 116] on div at bounding box center [146, 119] width 70 height 16
type input "Application Servers"
type input "2"
type input "3x-ui"
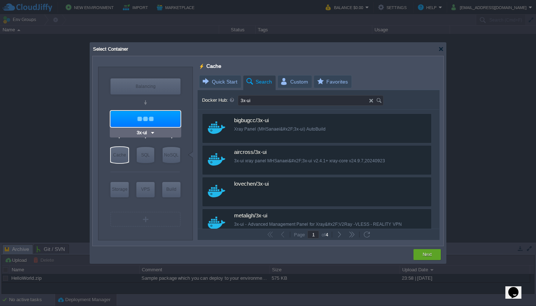
type input "latest"
type input "10"
type input "1"
type input "3x-ui :"
type input "latest"
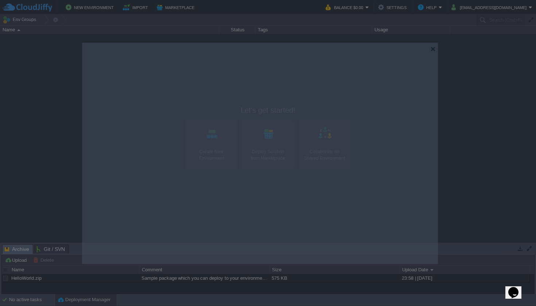
drag, startPoint x: 442, startPoint y: 49, endPoint x: 433, endPoint y: 48, distance: 9.2
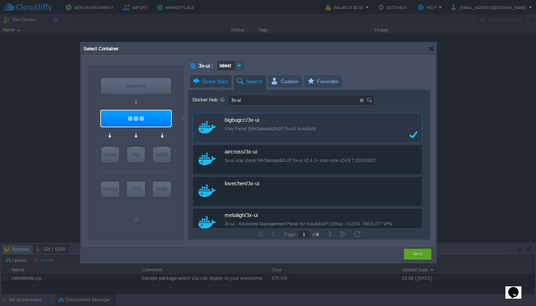
click at [206, 83] on span "Quick Start" at bounding box center [210, 81] width 36 height 12
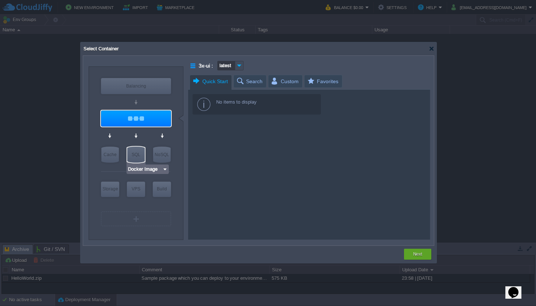
type input "3x-ui"
click at [128, 113] on div at bounding box center [136, 119] width 70 height 16
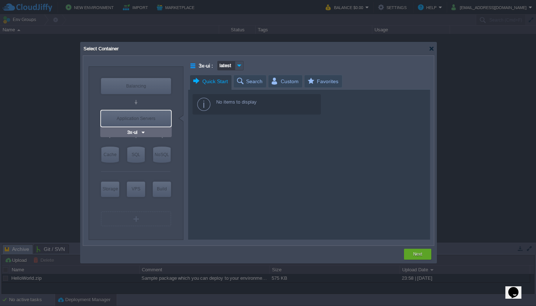
click at [128, 114] on div "Application Servers" at bounding box center [136, 119] width 70 height 16
click at [431, 47] on div at bounding box center [431, 48] width 5 height 5
type input "latest"
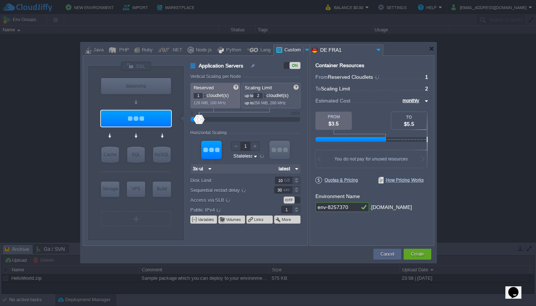
type input "Docker Image"
